Goal: Information Seeking & Learning: Learn about a topic

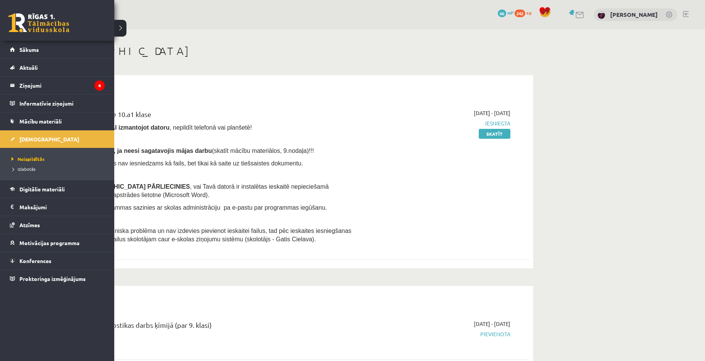
click at [14, 51] on link "Sākums" at bounding box center [57, 50] width 95 height 18
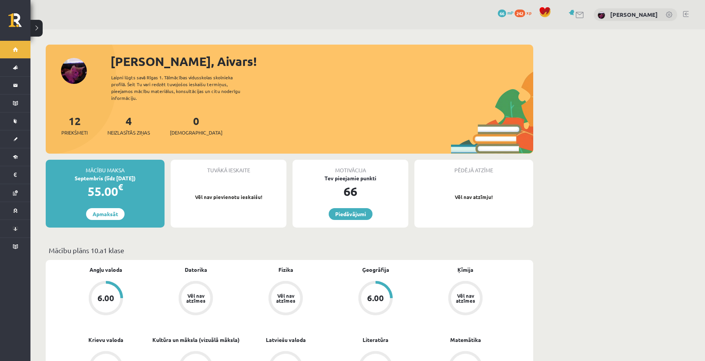
click at [119, 118] on div "4 Neizlasītās ziņas" at bounding box center [128, 125] width 43 height 24
click at [127, 120] on div "4 Neizlasītās ziņas" at bounding box center [128, 125] width 43 height 24
click at [134, 120] on div "4 Neizlasītās ziņas" at bounding box center [128, 125] width 43 height 24
click at [134, 129] on span "Neizlasītās ziņas" at bounding box center [128, 133] width 43 height 8
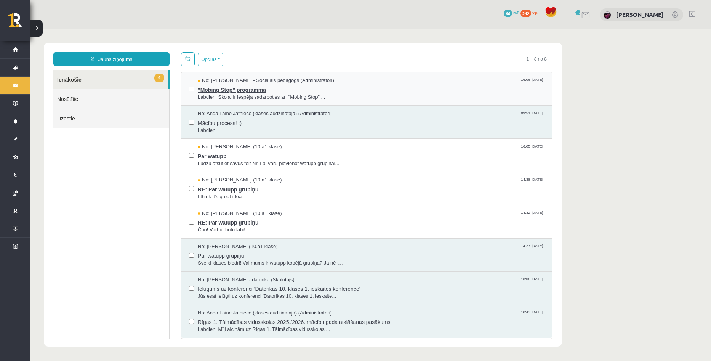
click at [242, 90] on span ""Mobing Stop" programma" at bounding box center [371, 89] width 347 height 10
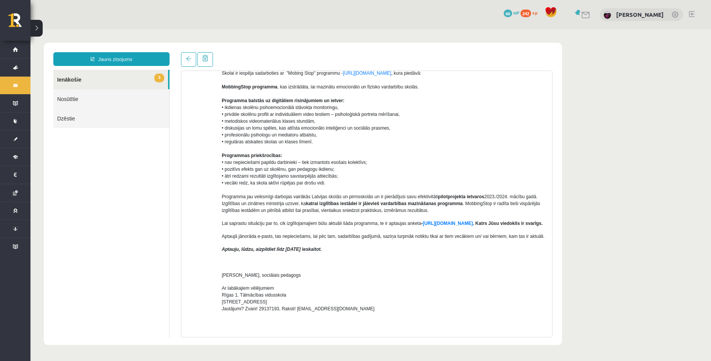
scroll to position [38, 0]
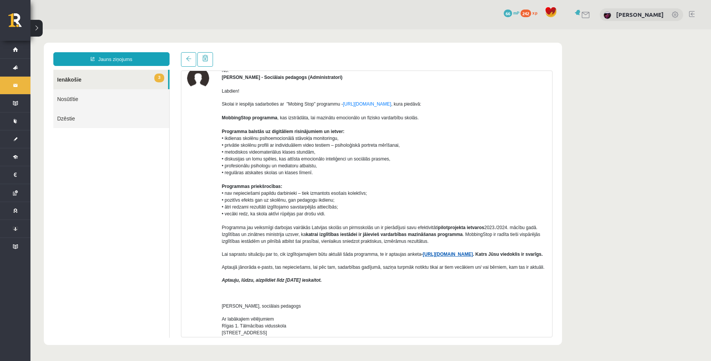
click at [444, 254] on link "https://forms.gle/7MhE2q1y46F54uuf6" at bounding box center [448, 253] width 50 height 5
